Goal: Transaction & Acquisition: Purchase product/service

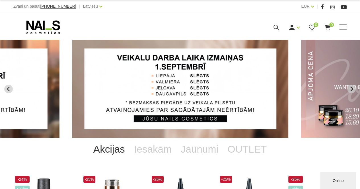
drag, startPoint x: 18, startPoint y: 86, endPoint x: 13, endPoint y: 86, distance: 5.7
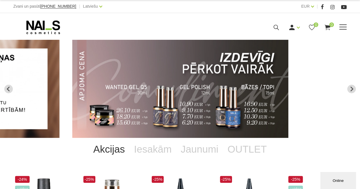
click at [341, 25] on span at bounding box center [342, 27] width 7 height 6
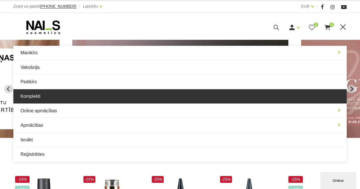
click at [258, 89] on link "Komplekti" at bounding box center [180, 96] width 334 height 14
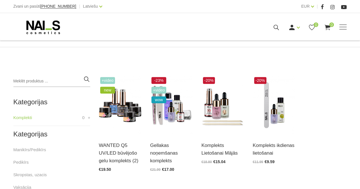
scroll to position [101, 0]
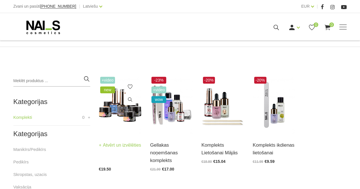
click at [122, 116] on img at bounding box center [120, 104] width 43 height 59
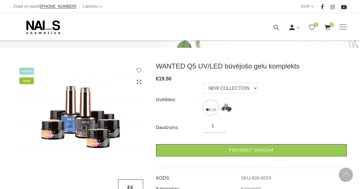
scroll to position [56, 0]
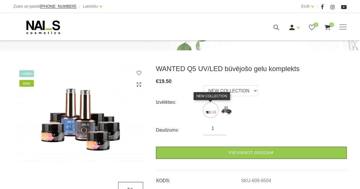
click at [213, 110] on img at bounding box center [210, 110] width 14 height 14
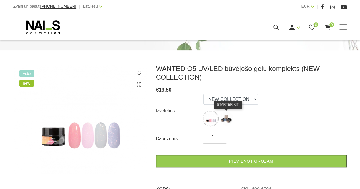
click at [229, 116] on img at bounding box center [226, 119] width 14 height 14
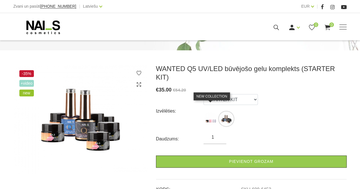
click at [207, 112] on img at bounding box center [210, 119] width 14 height 14
select select "6504"
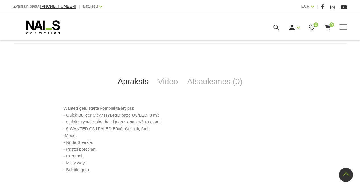
scroll to position [221, 0]
click at [170, 81] on link "Video" at bounding box center [167, 82] width 29 height 19
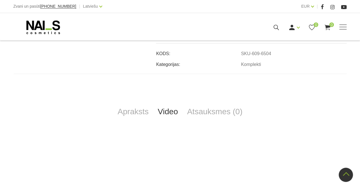
scroll to position [189, 0]
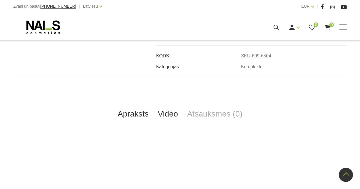
click at [132, 109] on link "Apraksts" at bounding box center [133, 114] width 40 height 19
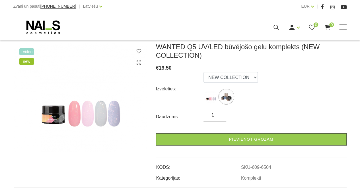
scroll to position [78, 0]
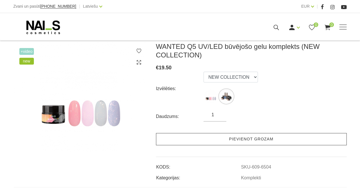
click at [261, 141] on link "Pievienot grozam" at bounding box center [251, 139] width 191 height 12
click at [265, 140] on link "Pievienot grozam" at bounding box center [251, 139] width 191 height 12
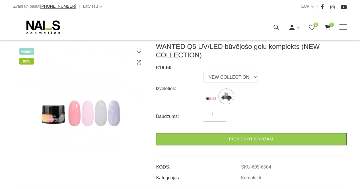
click at [344, 27] on span at bounding box center [342, 27] width 7 height 1
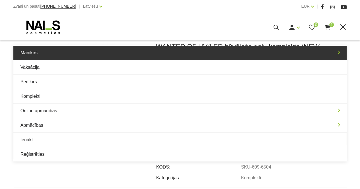
click at [190, 54] on link "Manikīrs" at bounding box center [180, 53] width 334 height 14
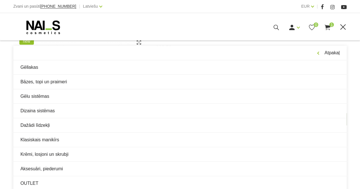
scroll to position [98, 0]
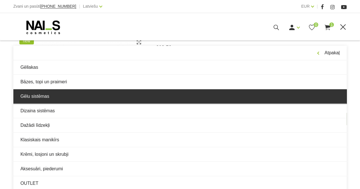
click at [164, 94] on link "Gēlu sistēmas" at bounding box center [180, 96] width 334 height 14
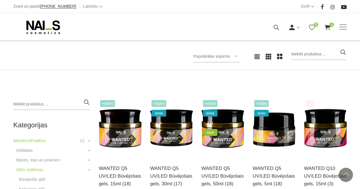
scroll to position [74, 0]
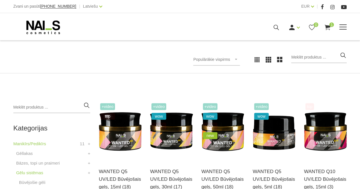
click at [345, 25] on span at bounding box center [342, 27] width 7 height 6
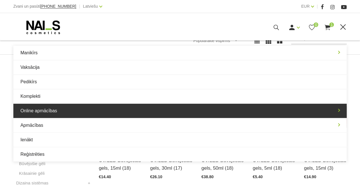
scroll to position [93, 0]
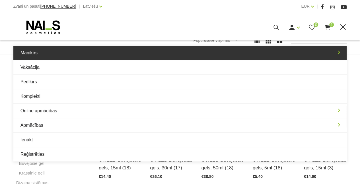
click at [128, 53] on link "Manikīrs" at bounding box center [180, 53] width 334 height 14
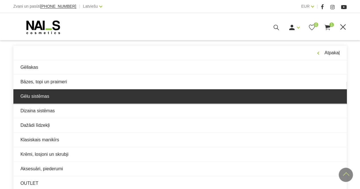
scroll to position [118, 0]
click at [106, 94] on link "Gēlu sistēmas" at bounding box center [180, 96] width 334 height 14
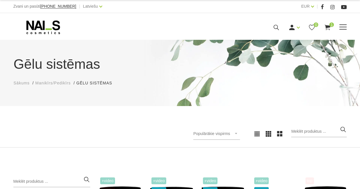
click at [342, 27] on span at bounding box center [342, 27] width 7 height 1
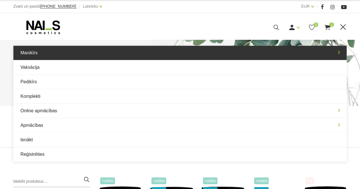
click at [162, 55] on link "Manikīrs" at bounding box center [180, 53] width 334 height 14
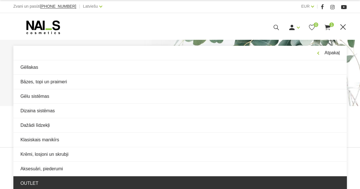
click at [130, 177] on link "OUTLET" at bounding box center [180, 183] width 334 height 14
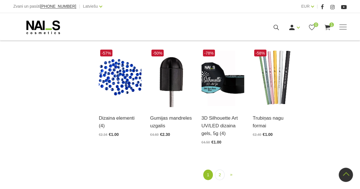
scroll to position [641, 0]
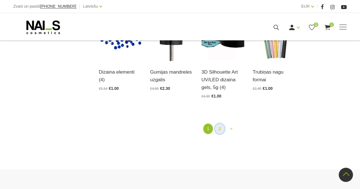
click at [219, 124] on link "2" at bounding box center [220, 129] width 10 height 11
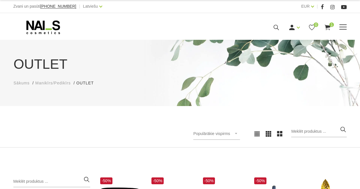
click at [342, 27] on span at bounding box center [342, 27] width 7 height 6
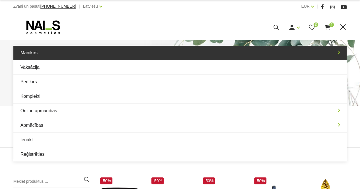
click at [88, 57] on link "Manikīrs" at bounding box center [180, 53] width 334 height 14
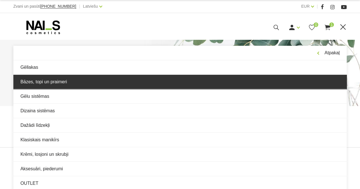
click at [90, 81] on link "Bāzes, topi un praimeri" at bounding box center [180, 82] width 334 height 14
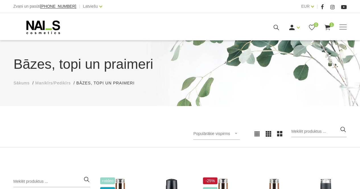
scroll to position [124, 0]
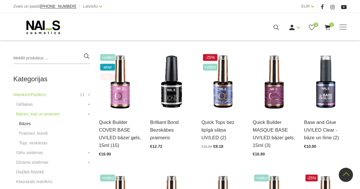
click at [27, 123] on link "Bāzes" at bounding box center [25, 123] width 12 height 7
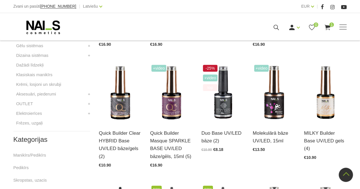
scroll to position [234, 0]
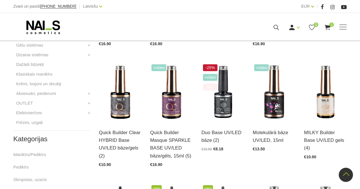
click at [48, 138] on h2 "Kategorijas" at bounding box center [51, 138] width 77 height 7
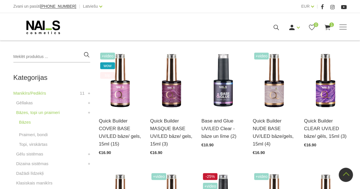
scroll to position [121, 0]
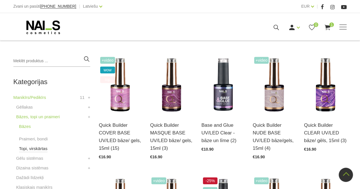
click at [33, 145] on link "Topi, virskārtas" at bounding box center [33, 148] width 28 height 7
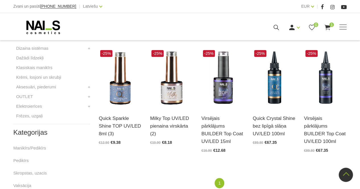
scroll to position [242, 0]
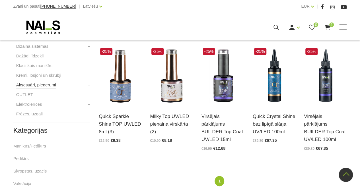
click at [42, 86] on link "Aksesuāri, piederumi" at bounding box center [36, 85] width 40 height 7
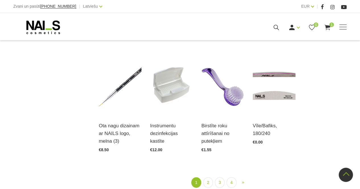
scroll to position [587, 0]
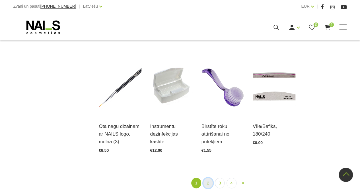
click at [206, 183] on link "2" at bounding box center [208, 183] width 10 height 11
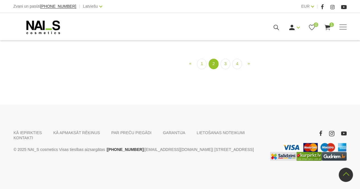
scroll to position [607, 0]
click at [225, 69] on link "3" at bounding box center [226, 64] width 10 height 11
click at [232, 69] on link "4" at bounding box center [237, 64] width 10 height 11
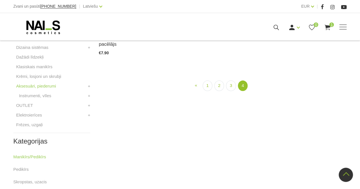
scroll to position [212, 0]
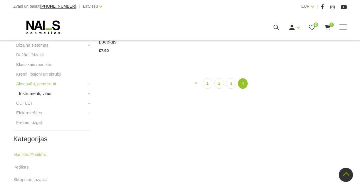
click at [48, 93] on link "Instrumenti, vīles" at bounding box center [35, 93] width 32 height 7
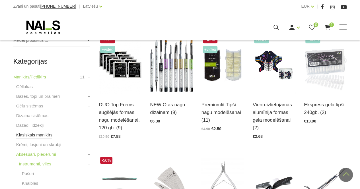
scroll to position [148, 0]
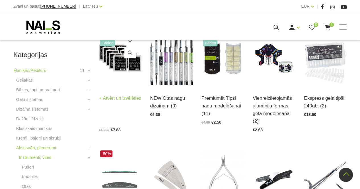
click at [126, 67] on img at bounding box center [120, 57] width 43 height 59
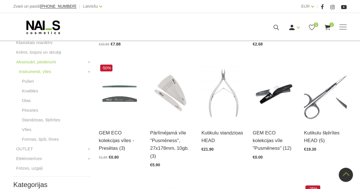
scroll to position [234, 0]
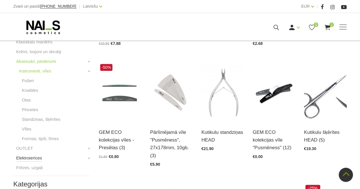
click at [37, 159] on link "Elektroierīces" at bounding box center [29, 158] width 26 height 7
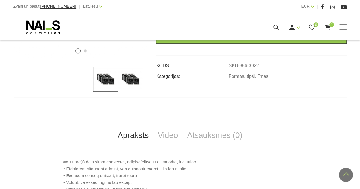
scroll to position [215, 0]
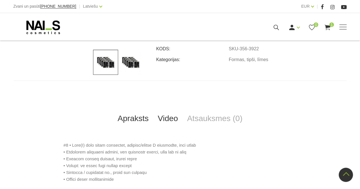
click at [168, 111] on link "Video" at bounding box center [167, 118] width 29 height 19
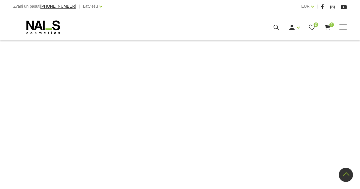
scroll to position [269, 0]
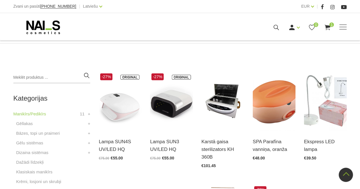
scroll to position [86, 0]
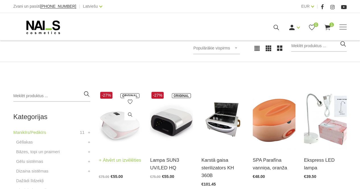
click at [116, 121] on img at bounding box center [120, 119] width 43 height 59
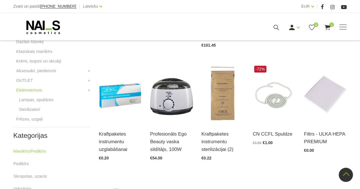
scroll to position [225, 0]
click at [40, 120] on link "Frēzes, uzgaļi" at bounding box center [29, 119] width 26 height 7
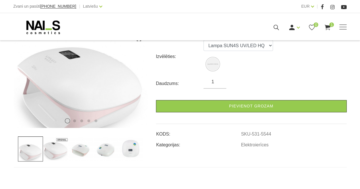
scroll to position [102, 0]
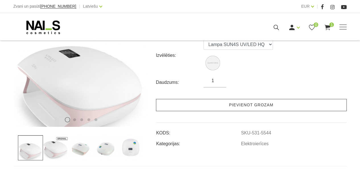
click at [232, 107] on link "Pievienot grozam" at bounding box center [251, 105] width 191 height 12
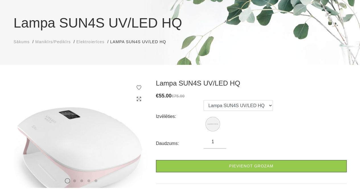
scroll to position [34, 0]
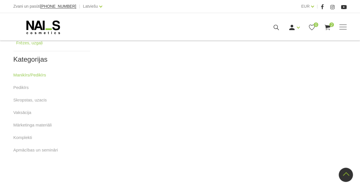
scroll to position [282, 0]
click at [27, 137] on link "Komplekti" at bounding box center [22, 137] width 19 height 7
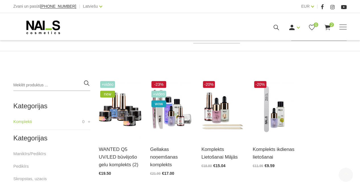
scroll to position [125, 0]
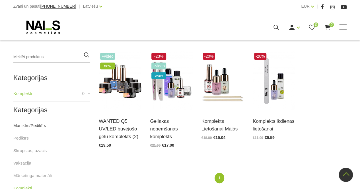
click at [36, 125] on link "Manikīrs/Pedikīrs" at bounding box center [29, 125] width 33 height 7
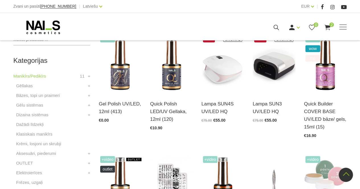
scroll to position [149, 0]
click at [42, 125] on link "Dažādi līdzekļi" at bounding box center [30, 124] width 28 height 7
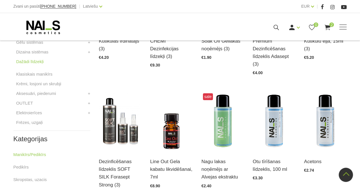
scroll to position [162, 0]
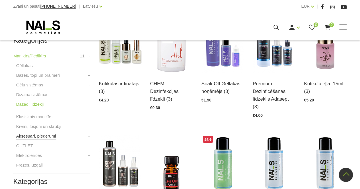
click at [52, 137] on link "Aksesuāri, piederumi" at bounding box center [36, 136] width 40 height 7
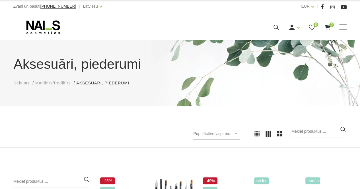
click at [52, 137] on div "Populārākie vispirms Jaunumi Lētākais vispirms Dārgākais vispirms Populārākie v…" at bounding box center [180, 134] width 342 height 16
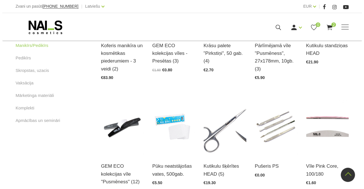
scroll to position [269, 0]
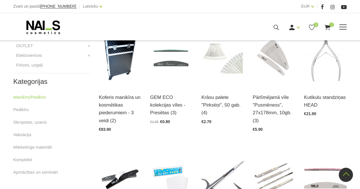
click at [330, 22] on div "Manikīrs Gēllakas Bāzes, topi un praimeri Gēlu sistēmas Dizaina sistēmas Dažādi…" at bounding box center [180, 27] width 334 height 14
click at [330, 24] on span "2" at bounding box center [331, 24] width 5 height 5
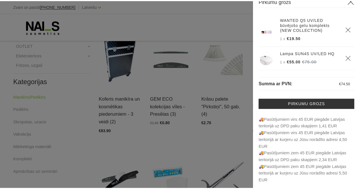
scroll to position [9, 0]
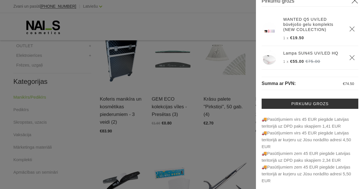
click at [222, 19] on div at bounding box center [182, 94] width 364 height 189
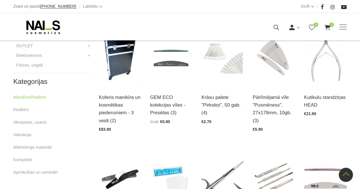
click at [222, 19] on div "Pirkumu grozs WANTED Q5 UV/LED būvējošo gelu komplekts (NEW COLLECTION) 1 x €19…" at bounding box center [180, 94] width 360 height 189
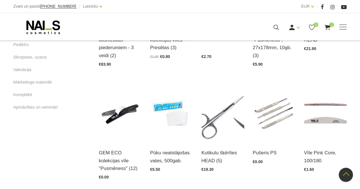
scroll to position [340, 0]
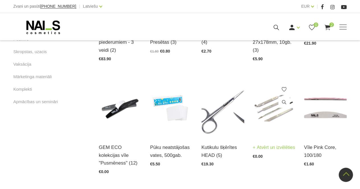
click at [273, 139] on div "Pušeris PS Atvērt un izvēlēties €0.00" at bounding box center [274, 148] width 43 height 22
click at [264, 118] on img at bounding box center [274, 107] width 43 height 59
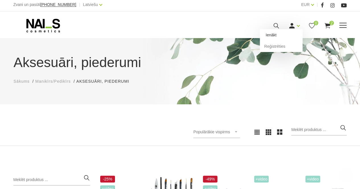
scroll to position [0, 0]
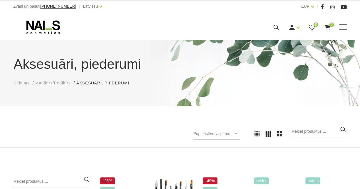
click at [343, 27] on span at bounding box center [342, 27] width 7 height 1
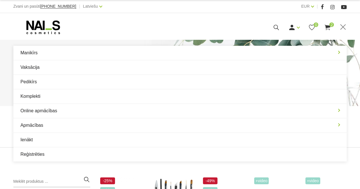
click at [6, 116] on div "Aksesuāri, piederumi Sākums Manikīrs/Pedikīrs Aksesuāri, piederumi Aksesuāri, p…" at bounding box center [180, 94] width 360 height 108
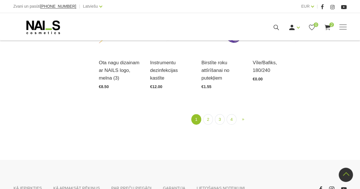
scroll to position [706, 0]
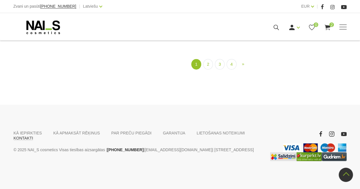
click at [33, 136] on link "KONTAKTI" at bounding box center [24, 138] width 20 height 5
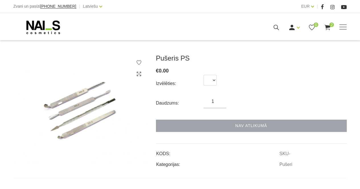
scroll to position [67, 0]
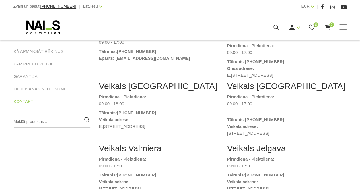
scroll to position [107, 0]
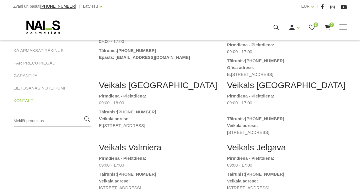
drag, startPoint x: 100, startPoint y: 122, endPoint x: 167, endPoint y: 123, distance: 67.7
click at [167, 123] on dd "E.[STREET_ADDRESS]" at bounding box center [159, 125] width 120 height 7
copy dd "E.[STREET_ADDRESS]"
click at [198, 100] on dd "09:00 - 18:00" at bounding box center [159, 103] width 120 height 7
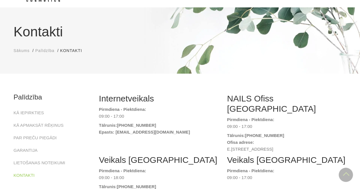
scroll to position [0, 0]
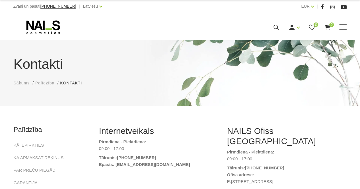
click at [38, 24] on use at bounding box center [43, 27] width 34 height 14
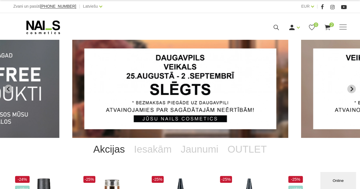
click at [349, 90] on icon "Next slide" at bounding box center [351, 89] width 5 height 5
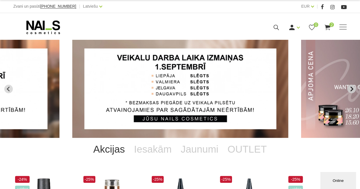
click at [349, 90] on icon "Next slide" at bounding box center [351, 89] width 5 height 5
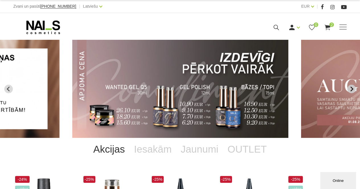
click at [349, 90] on icon "Next slide" at bounding box center [351, 89] width 5 height 5
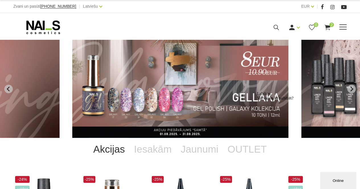
click at [326, 31] on div "Manikīrs Gēllakas Bāzes, topi un praimeri Gēlu sistēmas Dizaina sistēmas Dažādi…" at bounding box center [180, 27] width 334 height 14
click at [326, 30] on icon at bounding box center [327, 27] width 7 height 7
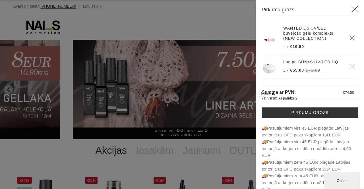
drag, startPoint x: 289, startPoint y: 74, endPoint x: 331, endPoint y: 79, distance: 41.6
click at [331, 79] on div "WANTED Q5 UV/LED būvējošo gelu komplekts (NEW COLLECTION) 1 x €19.50 Lampa SUN4…" at bounding box center [310, 107] width 97 height 172
drag, startPoint x: 283, startPoint y: 48, endPoint x: 311, endPoint y: 46, distance: 28.0
click at [311, 46] on th "WANTED Q5 UV/LED būvējošo gelu komplekts (NEW COLLECTION) 1 x €19.50" at bounding box center [313, 38] width 66 height 34
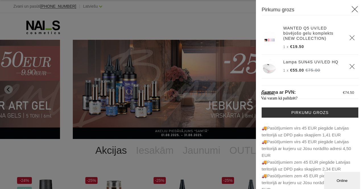
click at [205, 21] on div at bounding box center [182, 94] width 364 height 189
